Goal: Information Seeking & Learning: Learn about a topic

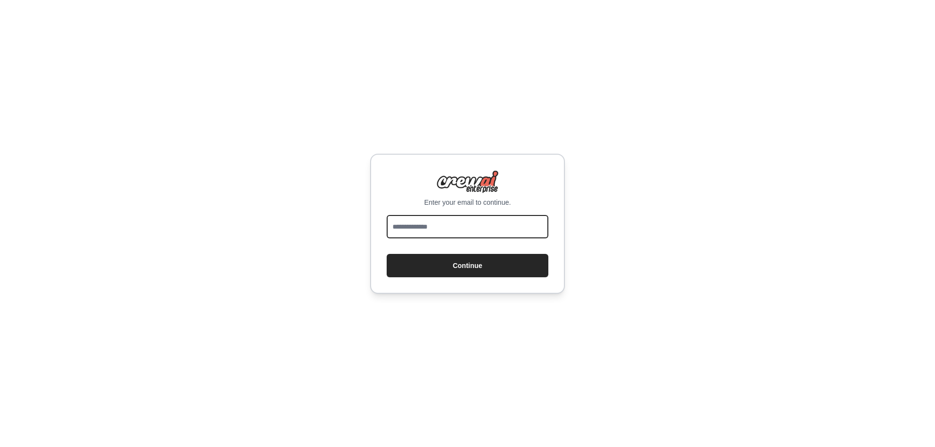
click at [466, 228] on input "email" at bounding box center [468, 226] width 162 height 23
type input "**********"
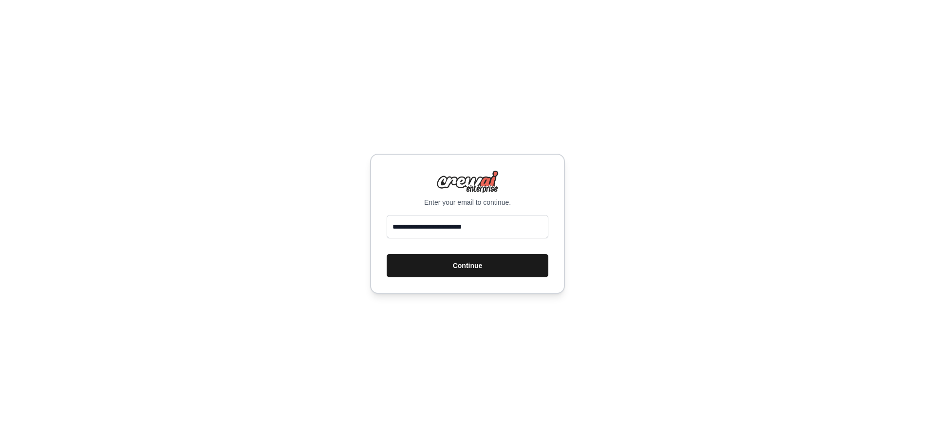
click at [461, 263] on button "Continue" at bounding box center [468, 265] width 162 height 23
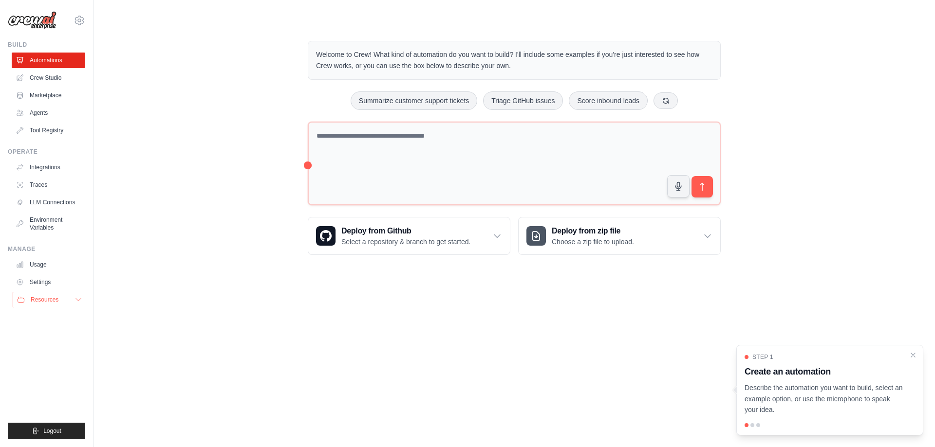
click at [68, 299] on button "Resources" at bounding box center [50, 300] width 74 height 16
click at [78, 299] on icon at bounding box center [78, 300] width 8 height 8
click at [61, 364] on span "Video Tutorials" at bounding box center [54, 363] width 38 height 8
click at [52, 171] on link "Integrations" at bounding box center [50, 168] width 74 height 16
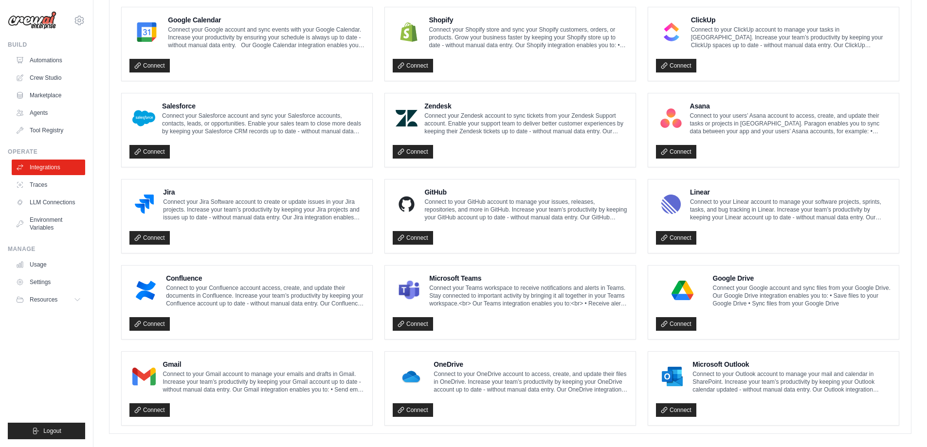
scroll to position [466, 0]
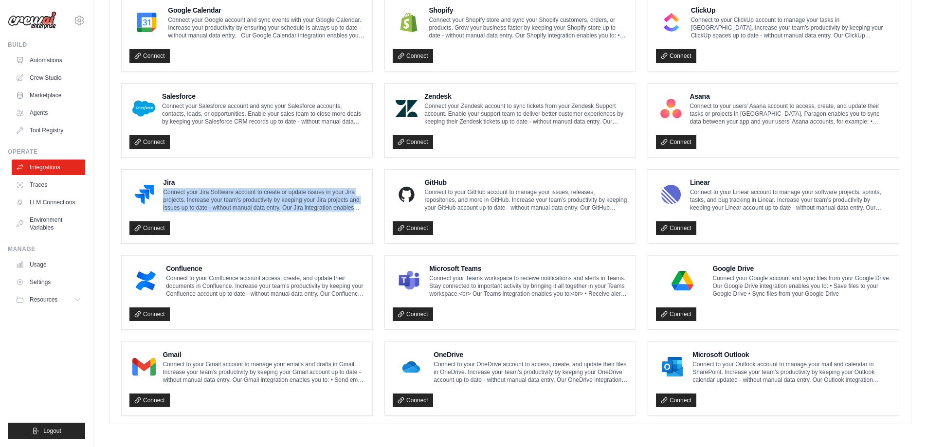
drag, startPoint x: 166, startPoint y: 192, endPoint x: 357, endPoint y: 207, distance: 191.4
click at [357, 207] on p "Connect your Jira Software account to create or update issues in your Jira proj…" at bounding box center [264, 199] width 202 height 23
click at [244, 199] on p "Connect your Jira Software account to create or update issues in your Jira proj…" at bounding box center [264, 199] width 202 height 23
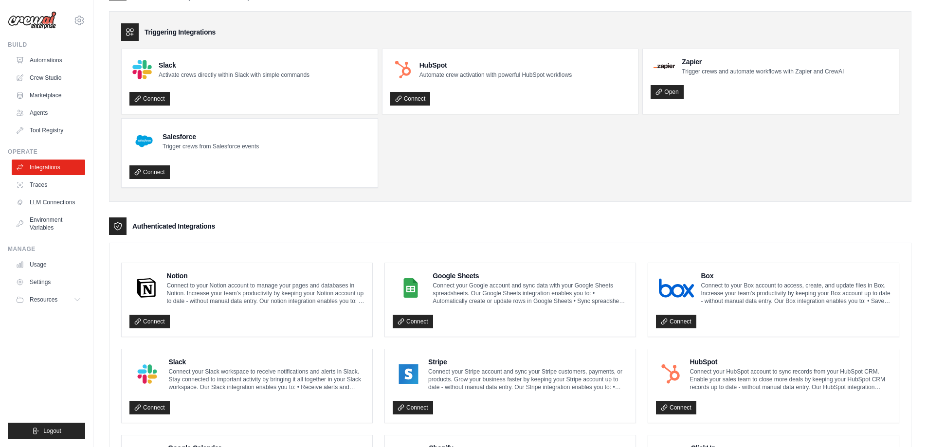
scroll to position [0, 0]
